Goal: Connect with others: Connect with other users

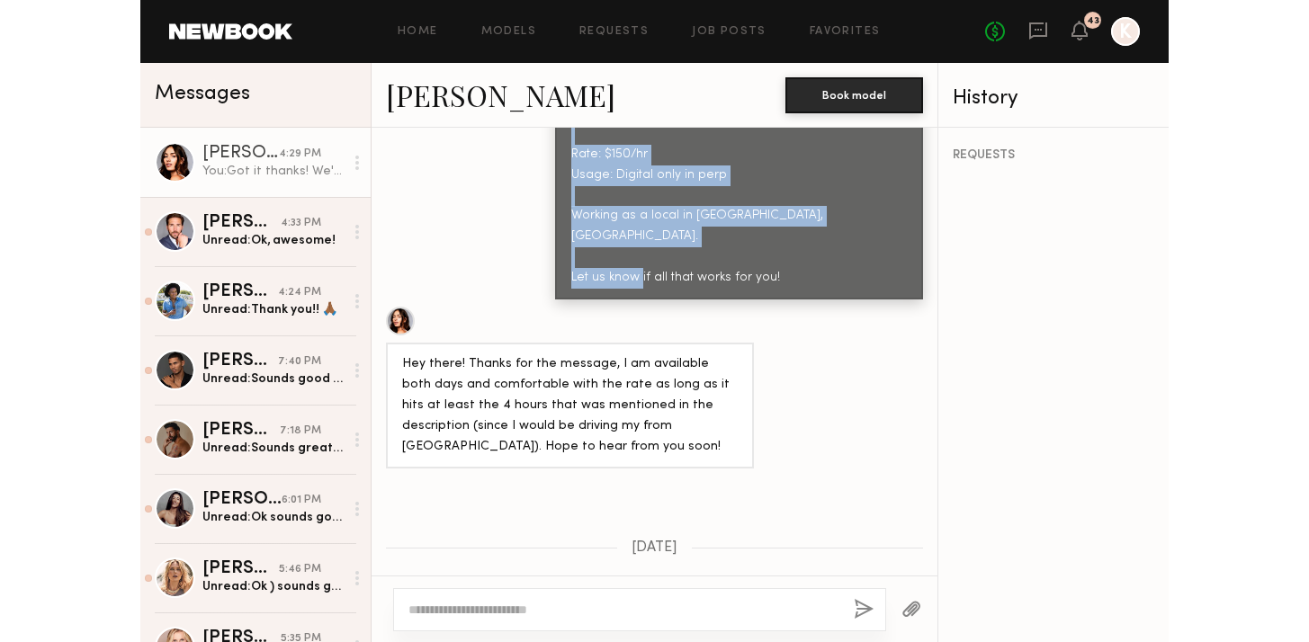
scroll to position [1894, 0]
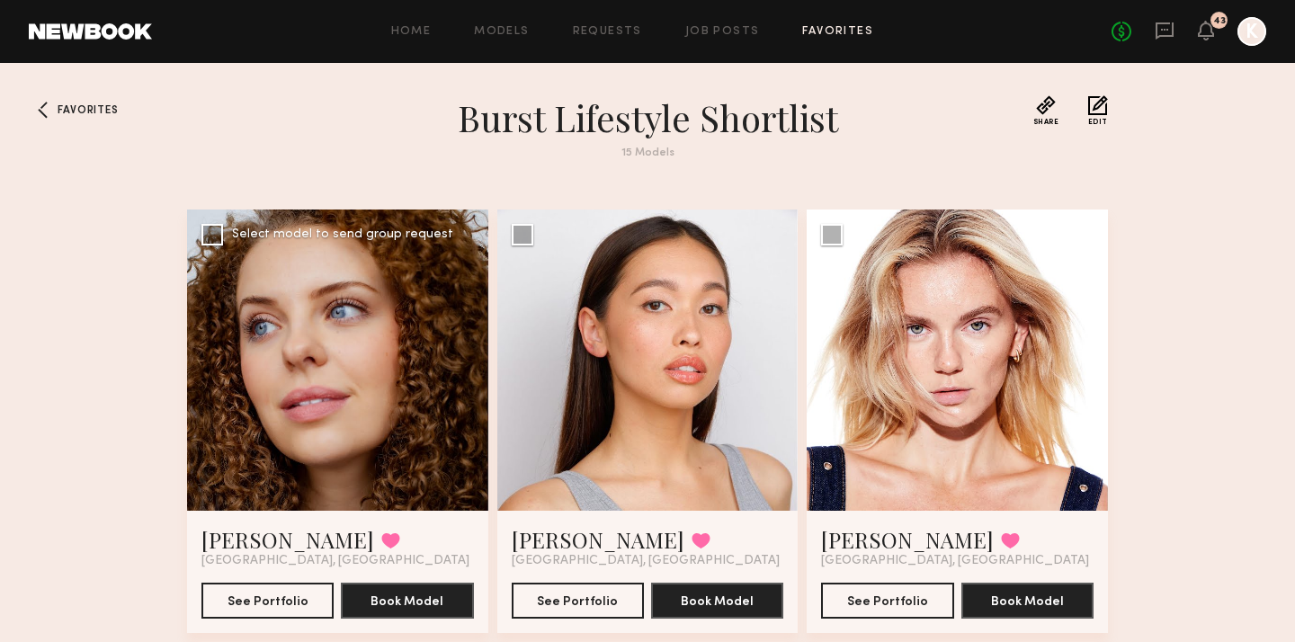
click at [459, 373] on div at bounding box center [337, 360] width 301 height 301
click at [251, 549] on link "Bianca C." at bounding box center [287, 539] width 173 height 29
click at [728, 31] on link "Job Posts" at bounding box center [722, 32] width 75 height 12
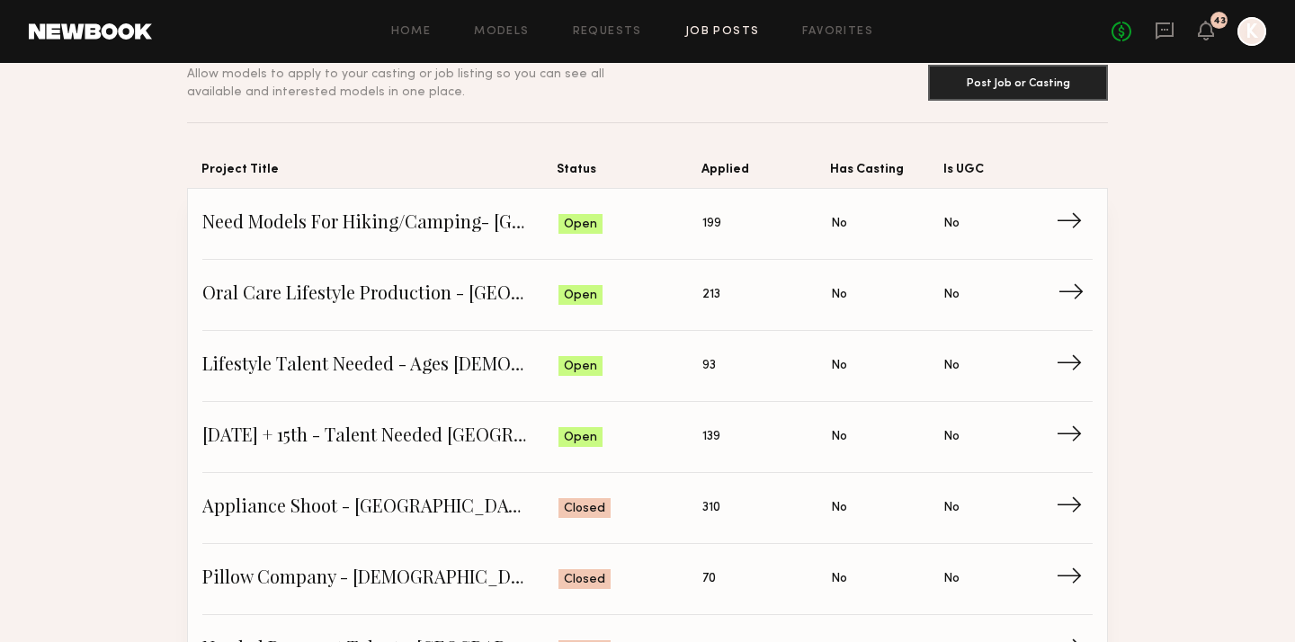
scroll to position [129, 0]
